Goal: Task Accomplishment & Management: Complete application form

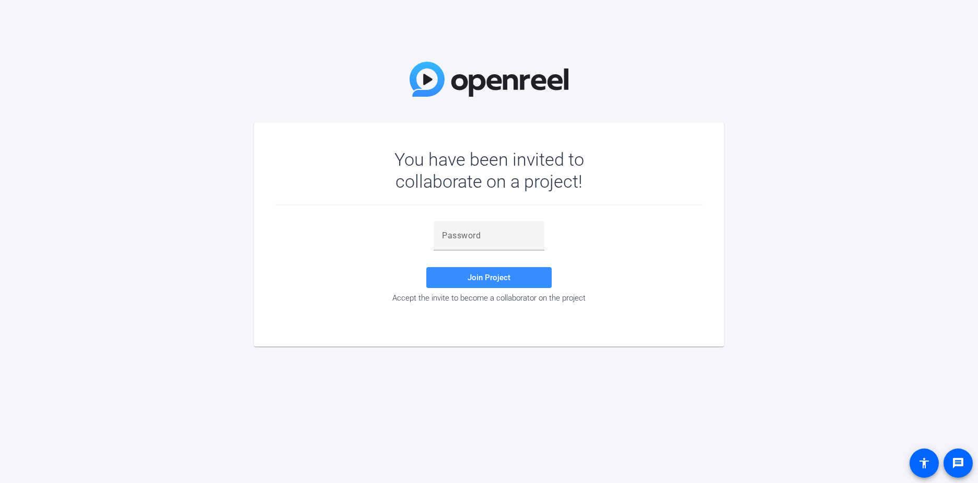
click at [74, 426] on div "You have been invited to collaborate on a project! Join Project Accept the invi…" at bounding box center [489, 241] width 978 height 483
click at [463, 244] on div at bounding box center [489, 235] width 94 height 29
click at [469, 236] on input "text" at bounding box center [489, 235] width 94 height 13
paste input "JWZM"
click at [486, 283] on span at bounding box center [488, 277] width 125 height 25
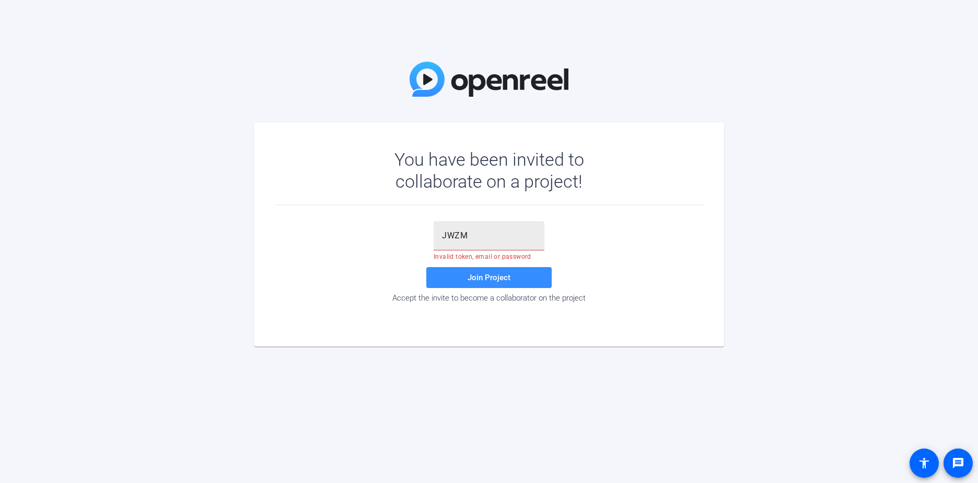
click at [435, 246] on div "JWZM" at bounding box center [488, 235] width 111 height 29
click at [455, 234] on input "JWZM" at bounding box center [489, 235] width 94 height 13
paste input "q~hO^'"
type input "q~hO^'"
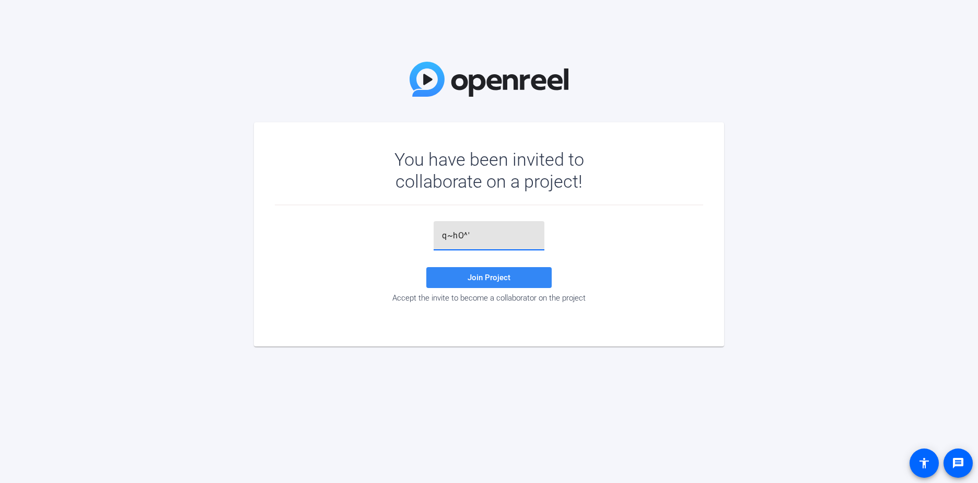
click at [462, 272] on span at bounding box center [488, 277] width 125 height 25
click at [474, 242] on div at bounding box center [489, 235] width 94 height 29
click at [461, 241] on input "text" at bounding box center [489, 235] width 94 height 13
paste input "q~hO^'"
type input "q~hO^'"
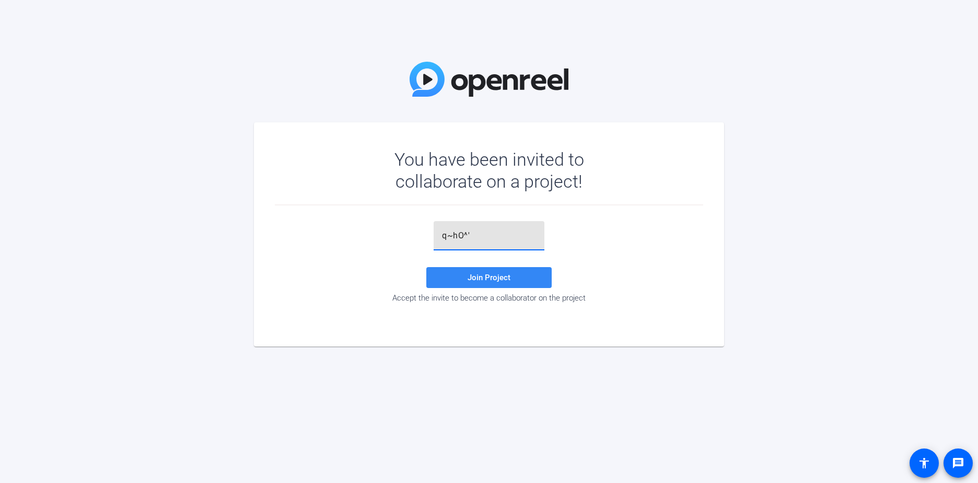
drag, startPoint x: 475, startPoint y: 276, endPoint x: 341, endPoint y: 277, distance: 133.7
click at [474, 276] on span "Join Project" at bounding box center [488, 277] width 43 height 9
click at [467, 243] on div at bounding box center [489, 235] width 94 height 29
paste input "q~hO^'"
type input "q~hO^'"
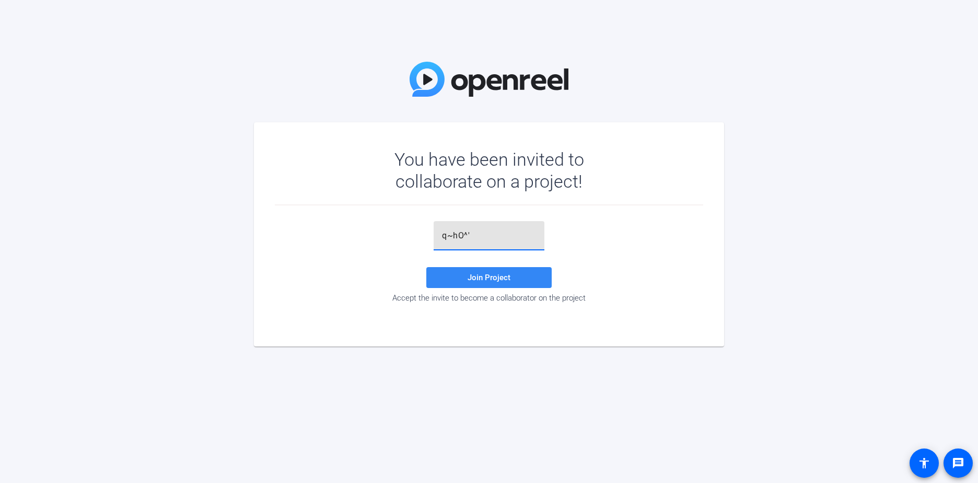
click at [483, 276] on span "Join Project" at bounding box center [488, 277] width 43 height 9
click at [496, 237] on input "q~hO^'" at bounding box center [489, 235] width 94 height 13
drag, startPoint x: 490, startPoint y: 233, endPoint x: 370, endPoint y: 240, distance: 120.8
click at [370, 240] on div "q~hO^' Invalid token, email or password Join Project Accept the invite to becom…" at bounding box center [489, 261] width 428 height 81
click at [457, 256] on div at bounding box center [488, 255] width 111 height 11
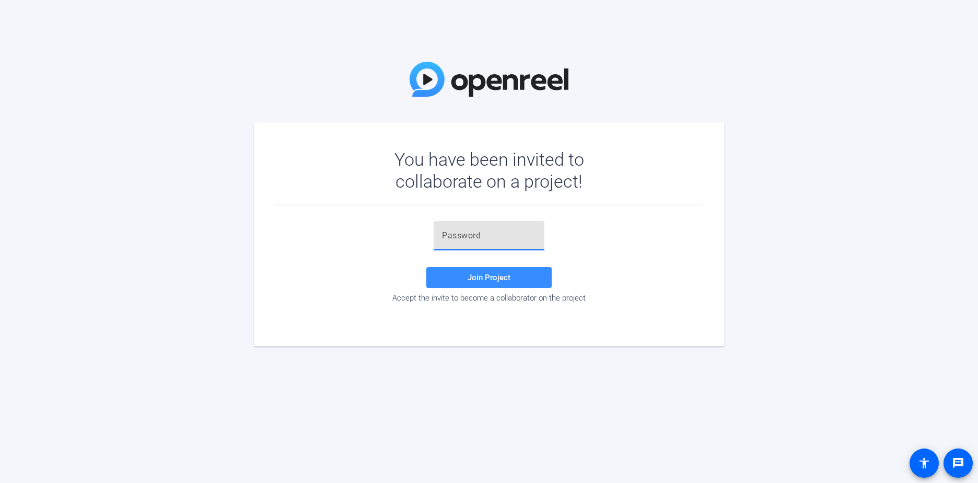
click at [468, 241] on input "text" at bounding box center [489, 235] width 94 height 13
paste input "q~hO^'"
type input "q~hO^'"
click at [477, 278] on span "Join Project" at bounding box center [488, 277] width 43 height 9
click at [468, 227] on div at bounding box center [489, 235] width 94 height 29
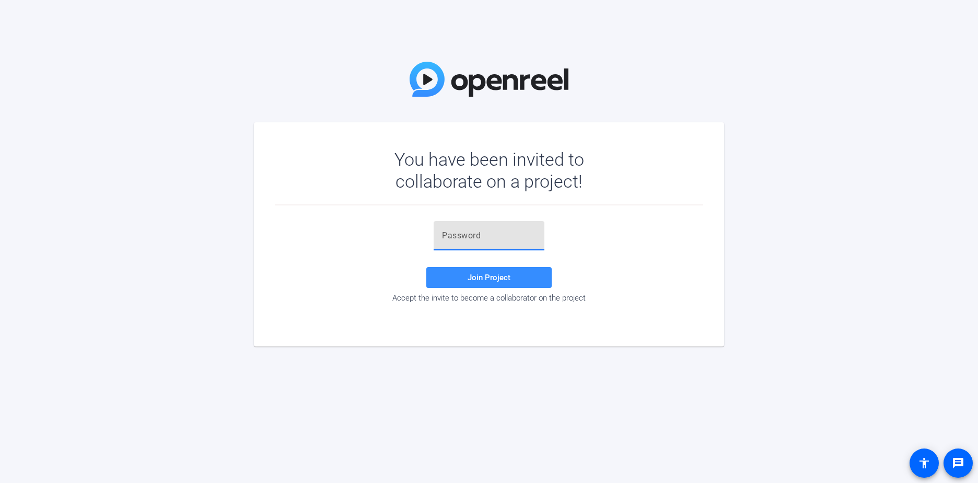
click at [468, 229] on div at bounding box center [489, 235] width 94 height 29
paste input "JWZM"
type input "JWZM"
click at [473, 268] on span at bounding box center [488, 277] width 125 height 25
